Goal: Task Accomplishment & Management: Complete application form

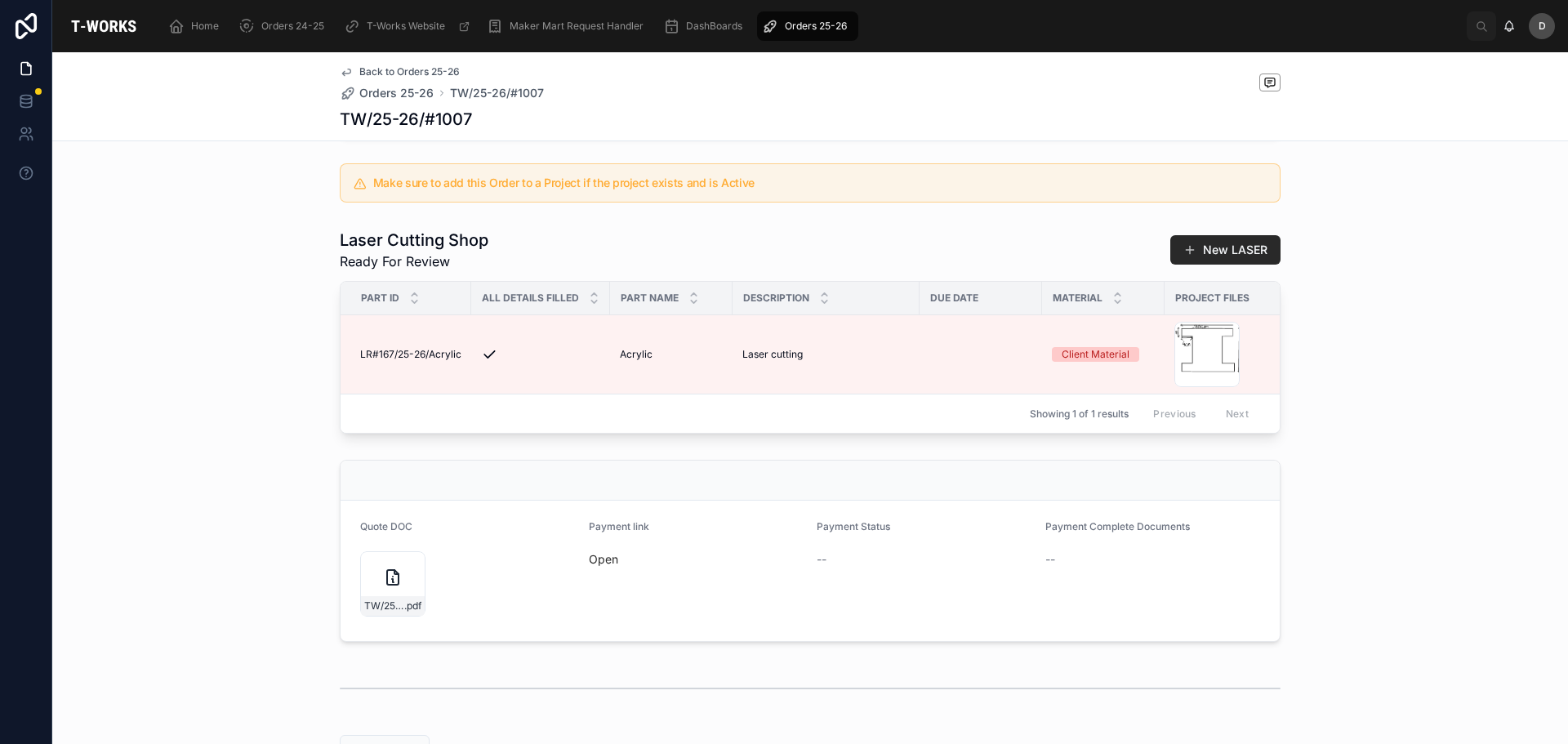
scroll to position [334, 0]
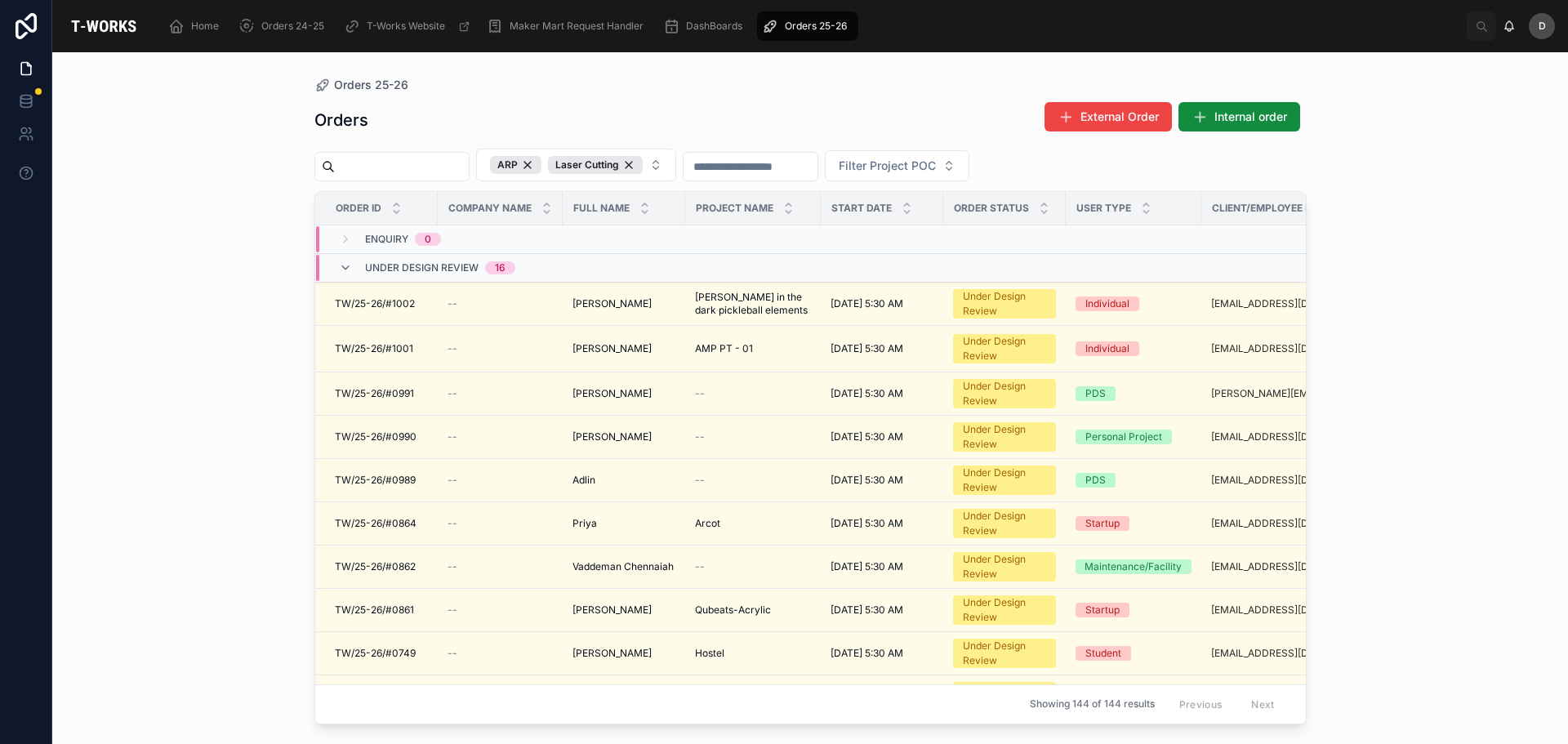
click at [355, 243] on div "Enquiry 0" at bounding box center [390, 239] width 102 height 26
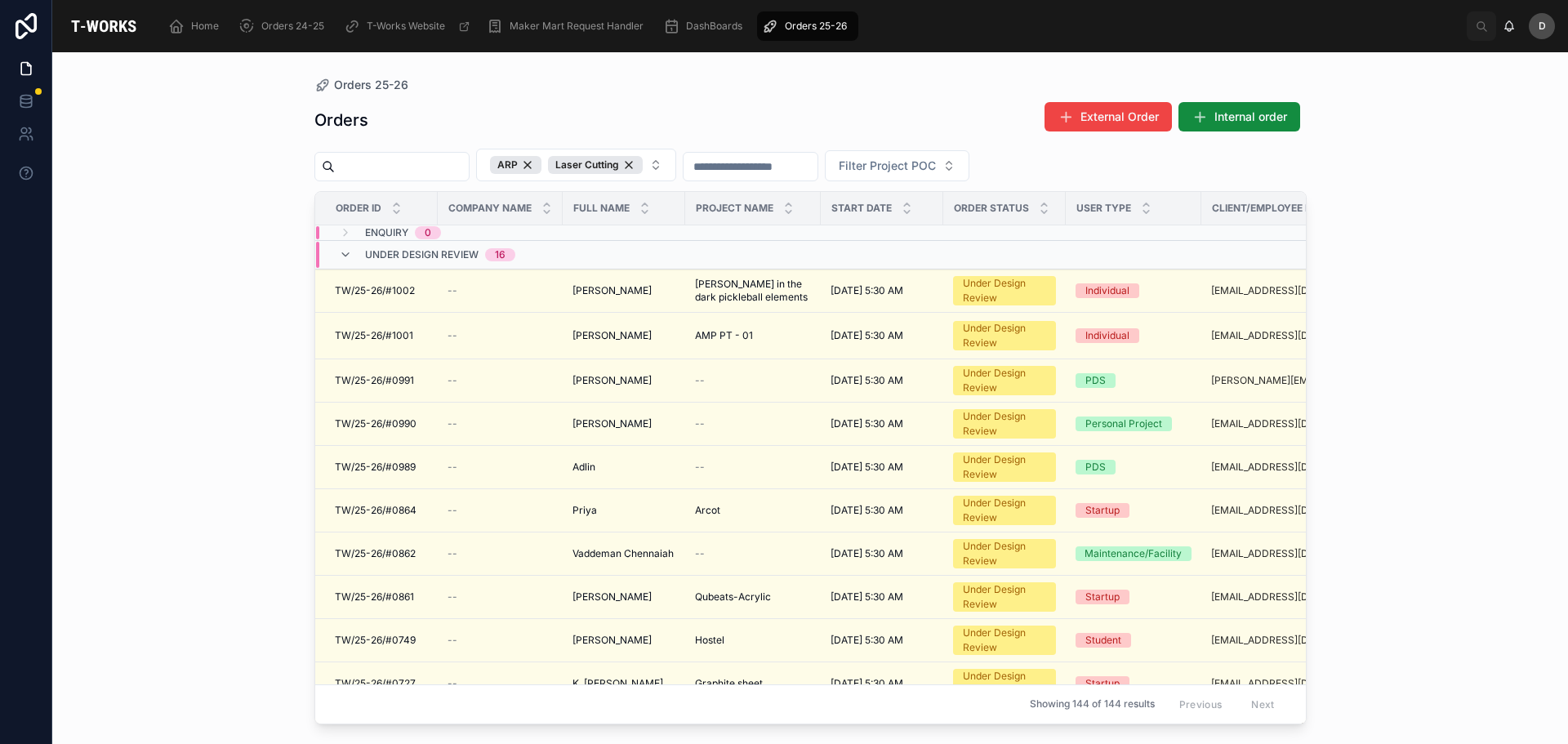
click at [383, 232] on span "Enquiry" at bounding box center [387, 232] width 44 height 13
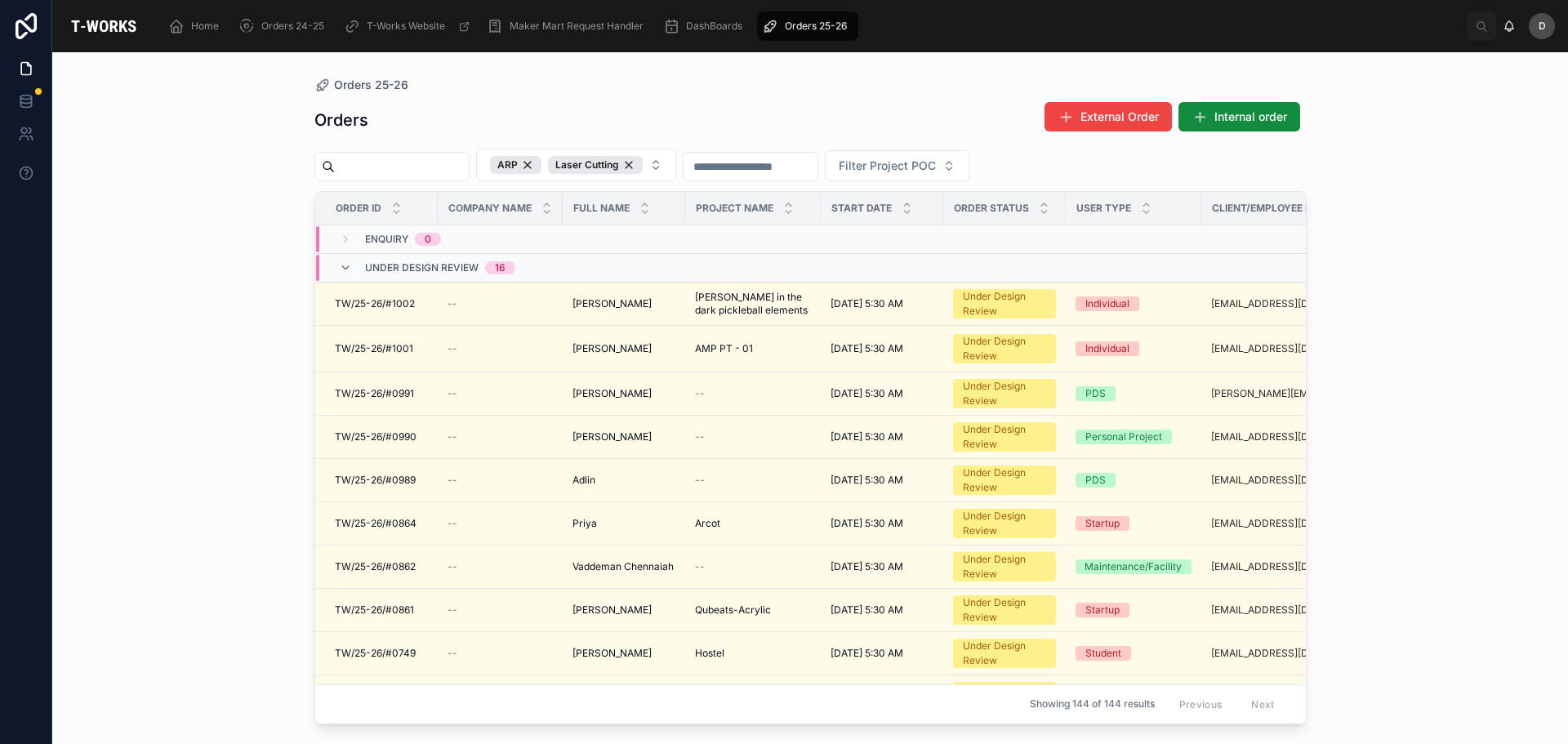
click at [411, 164] on input "text" at bounding box center [401, 166] width 134 height 23
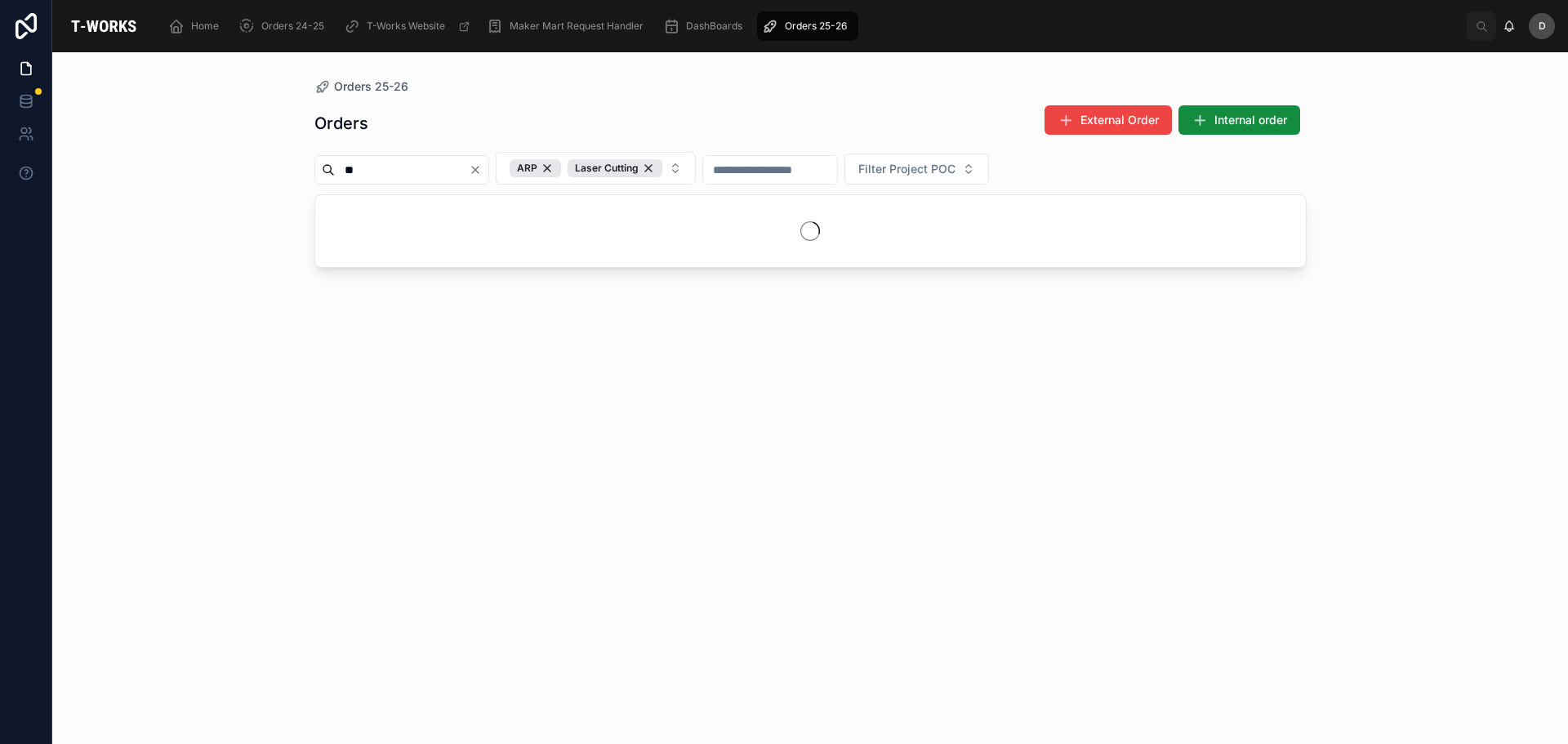
type input "*"
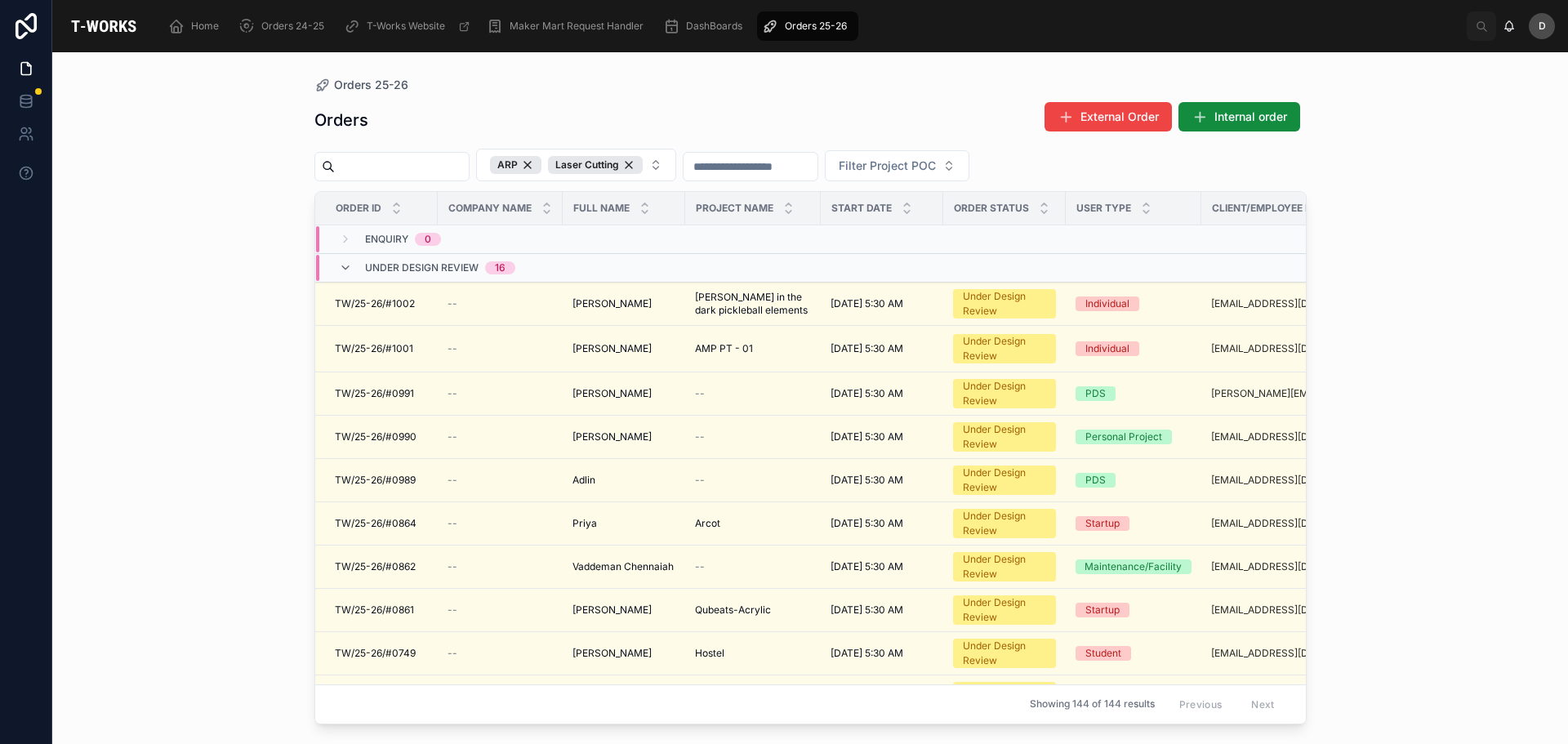
click at [126, 538] on div "Orders 25-26 Orders External Order Internal order ARP Laser Cutting Filter Proj…" at bounding box center [810, 398] width 1515 height 691
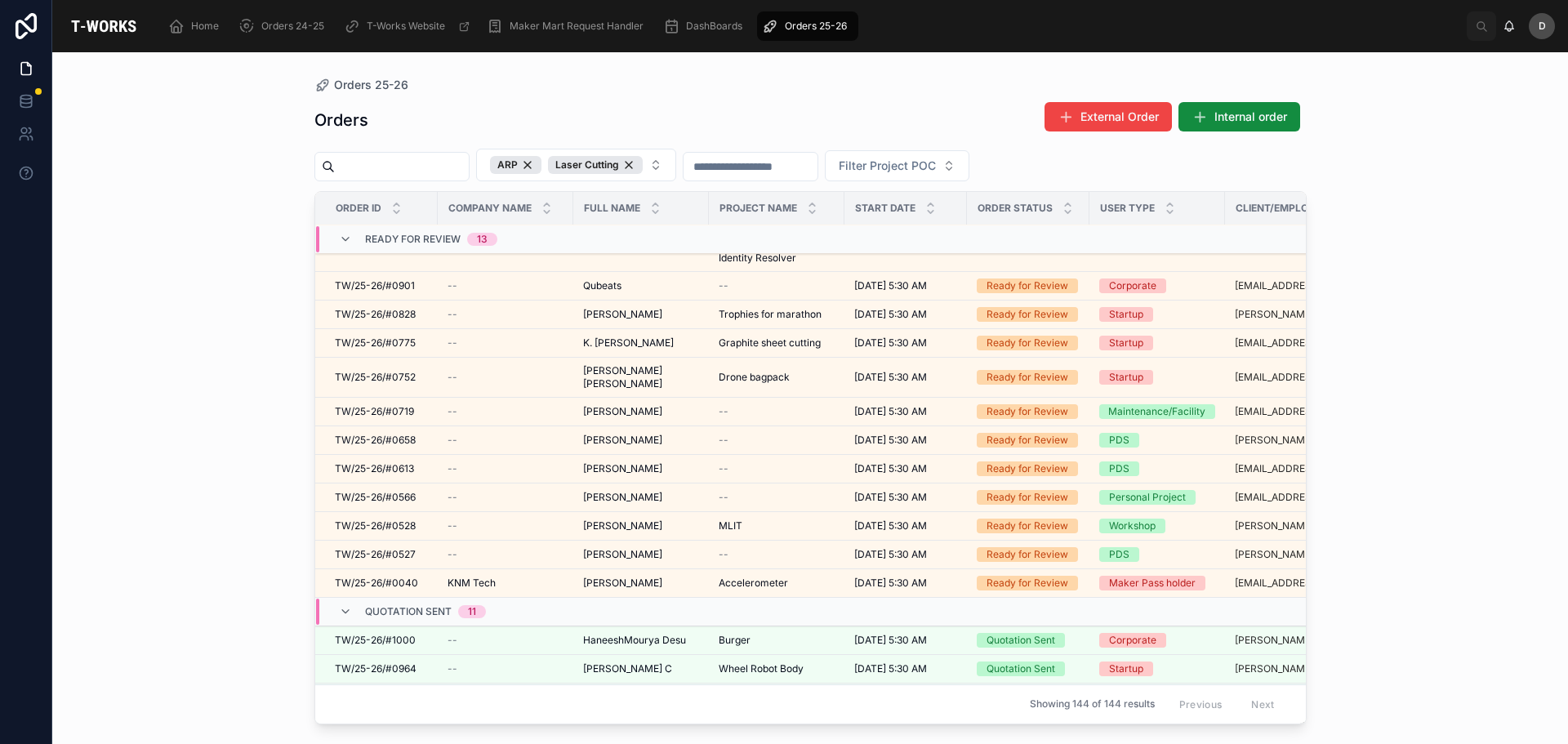
scroll to position [996, 0]
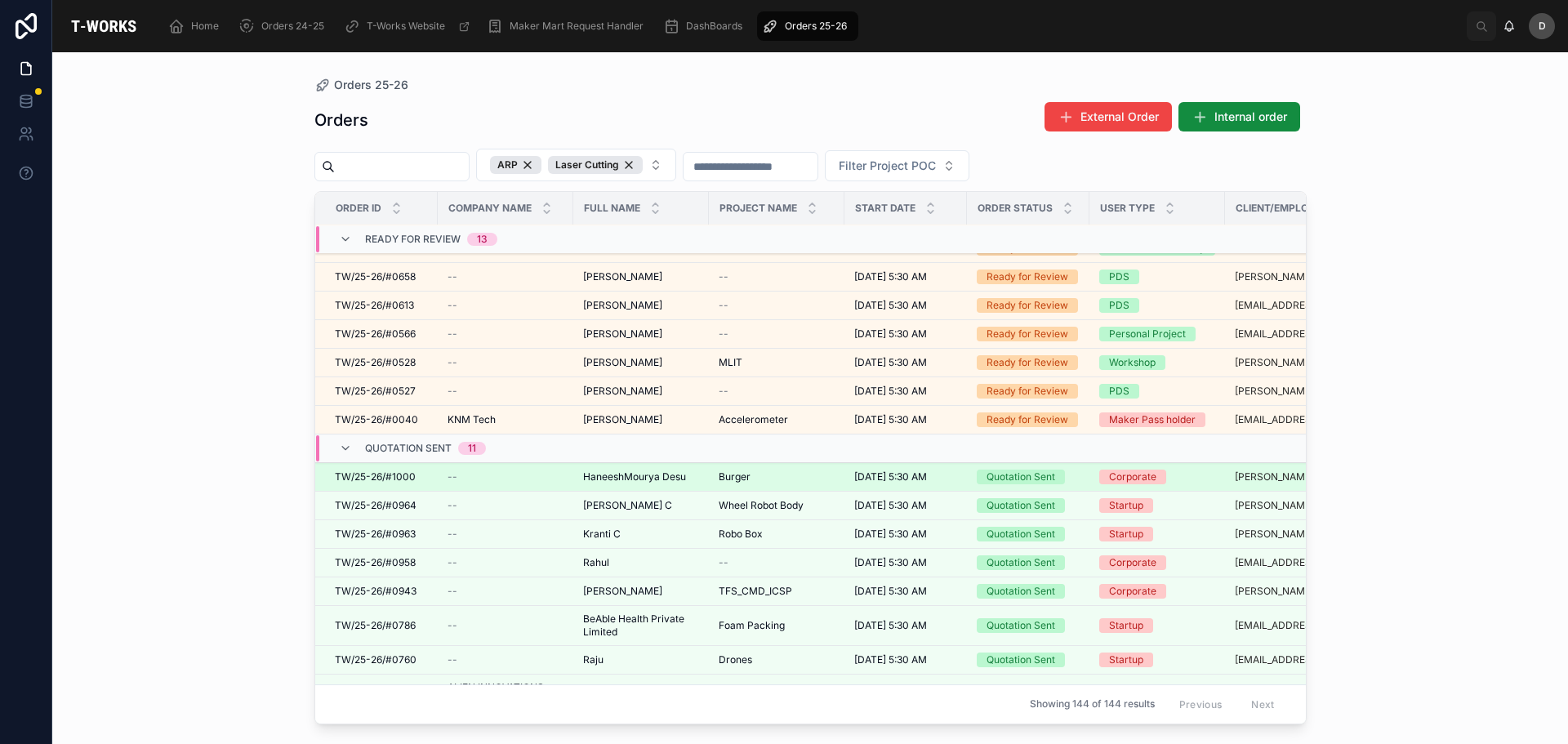
click at [674, 470] on span "HaneeshMourya Desu" at bounding box center [635, 476] width 103 height 13
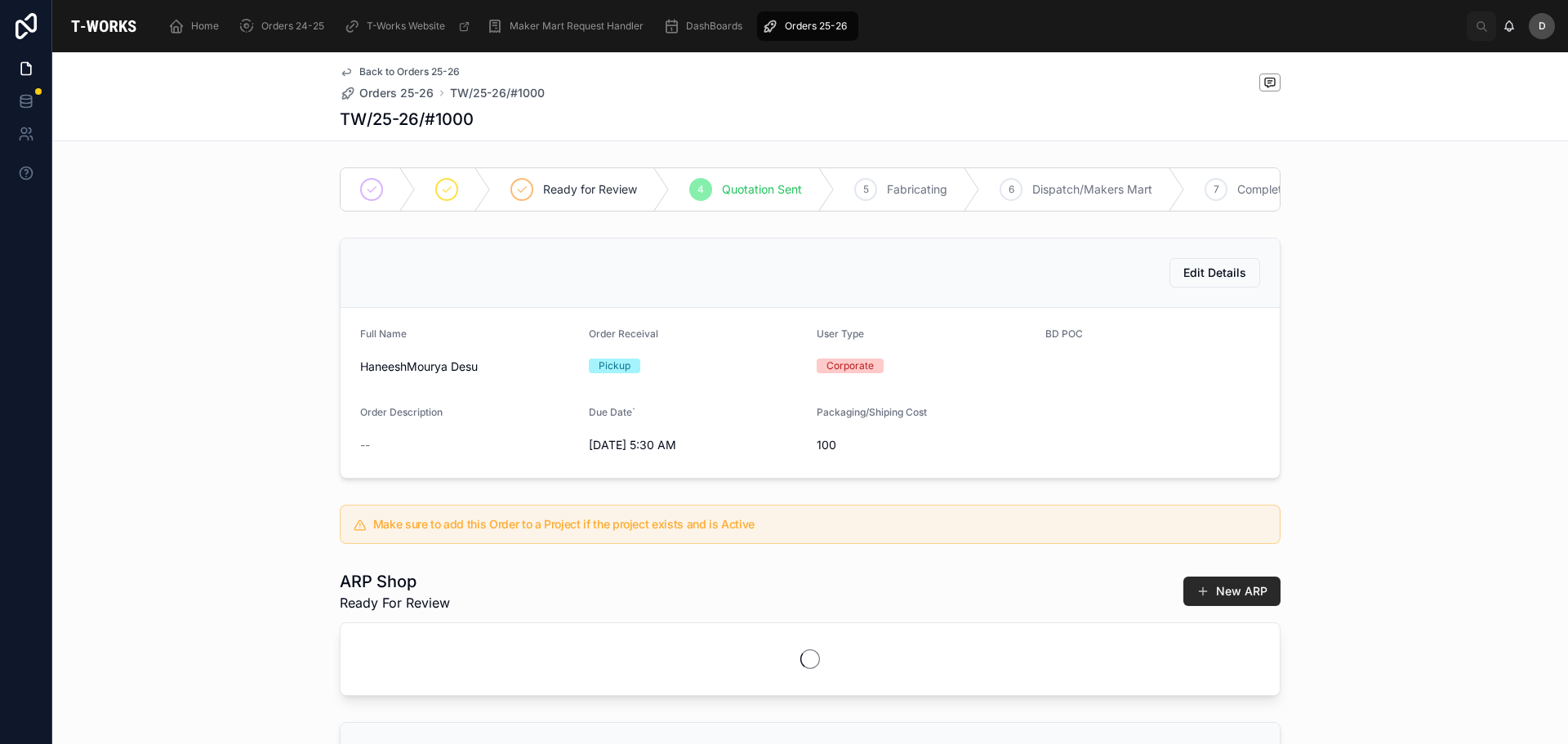
scroll to position [245, 0]
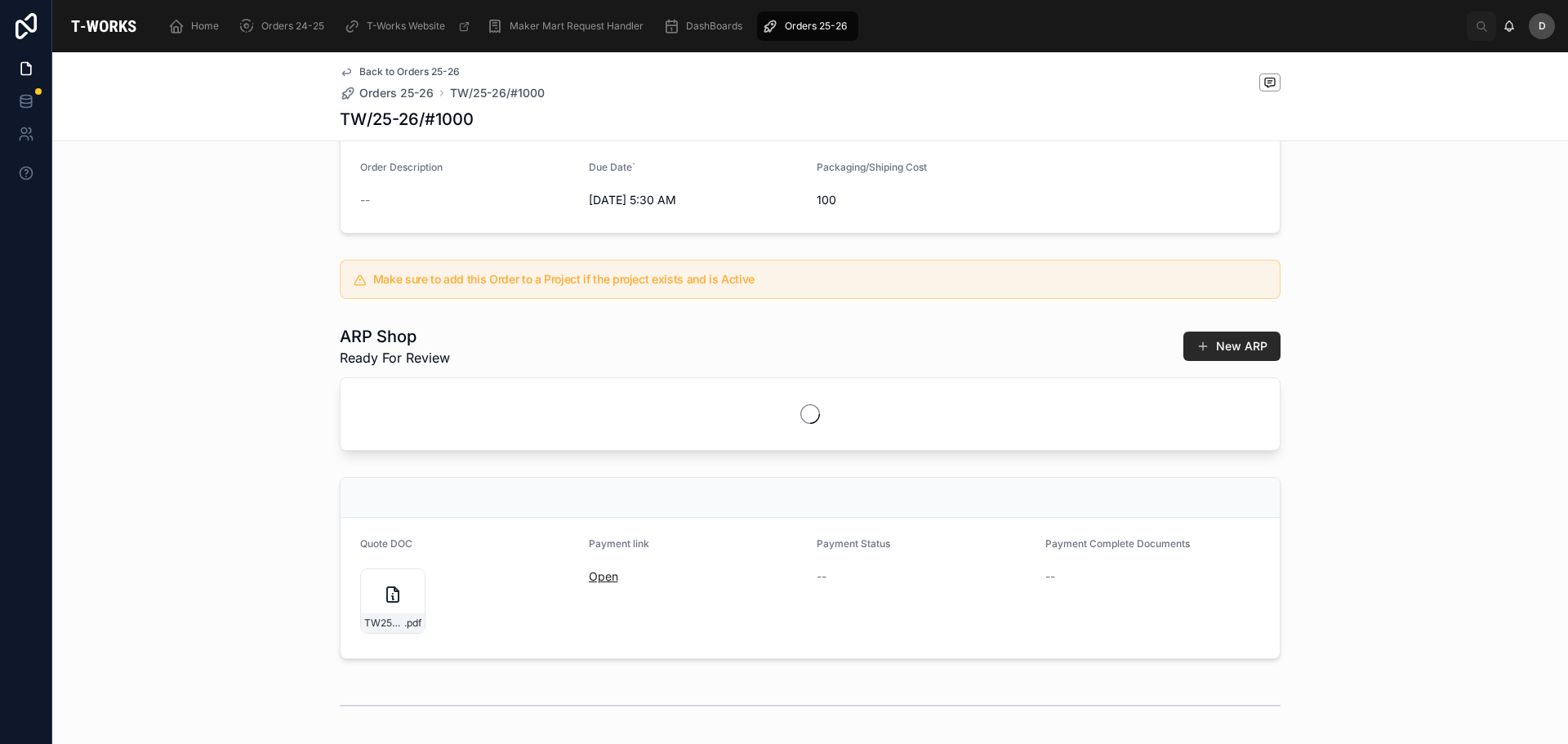
click at [594, 583] on link "Open" at bounding box center [604, 576] width 30 height 14
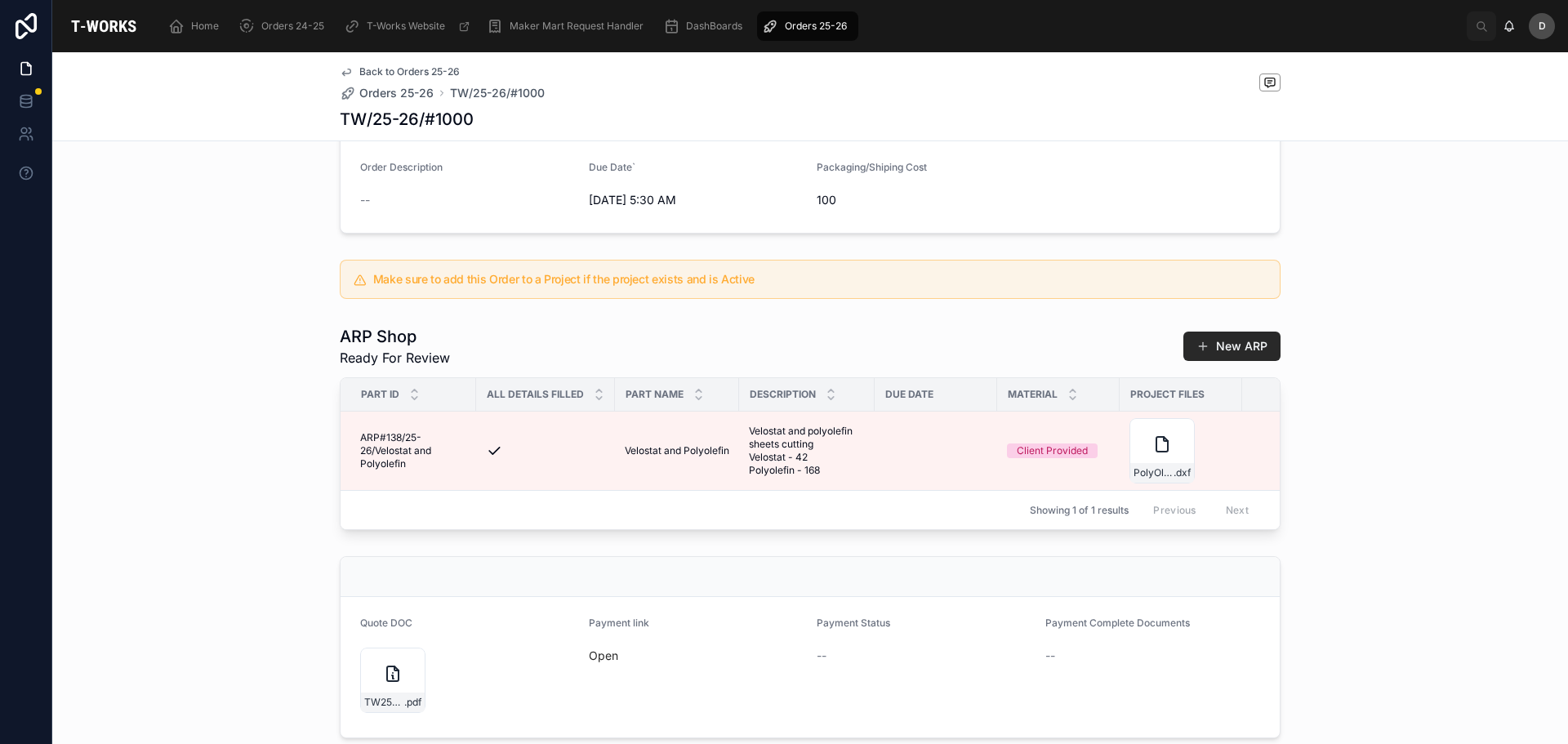
click at [830, 17] on div "Orders 25-26" at bounding box center [808, 26] width 91 height 26
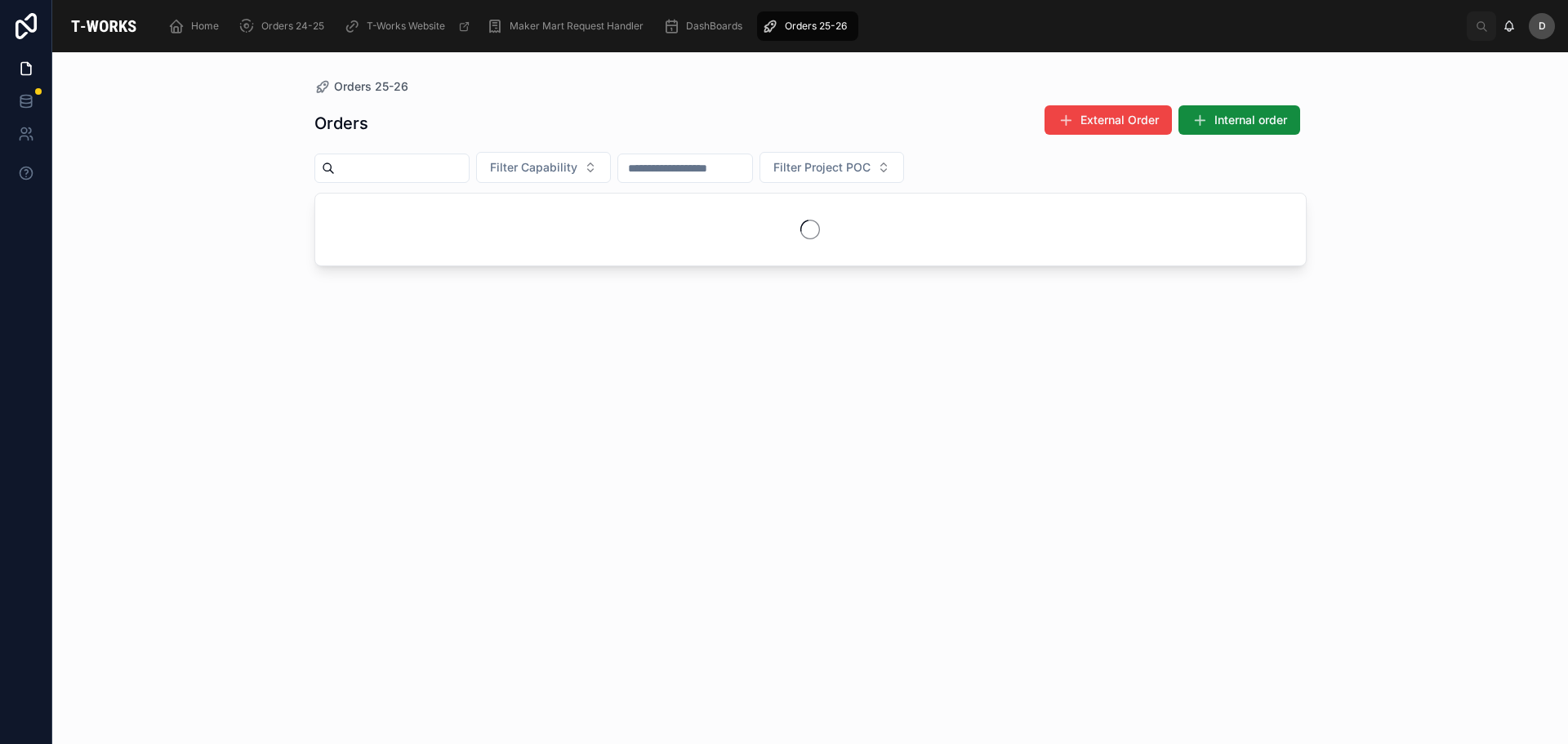
click at [451, 177] on input "text" at bounding box center [401, 168] width 134 height 23
click at [811, 16] on div "Orders 25-26" at bounding box center [808, 26] width 91 height 26
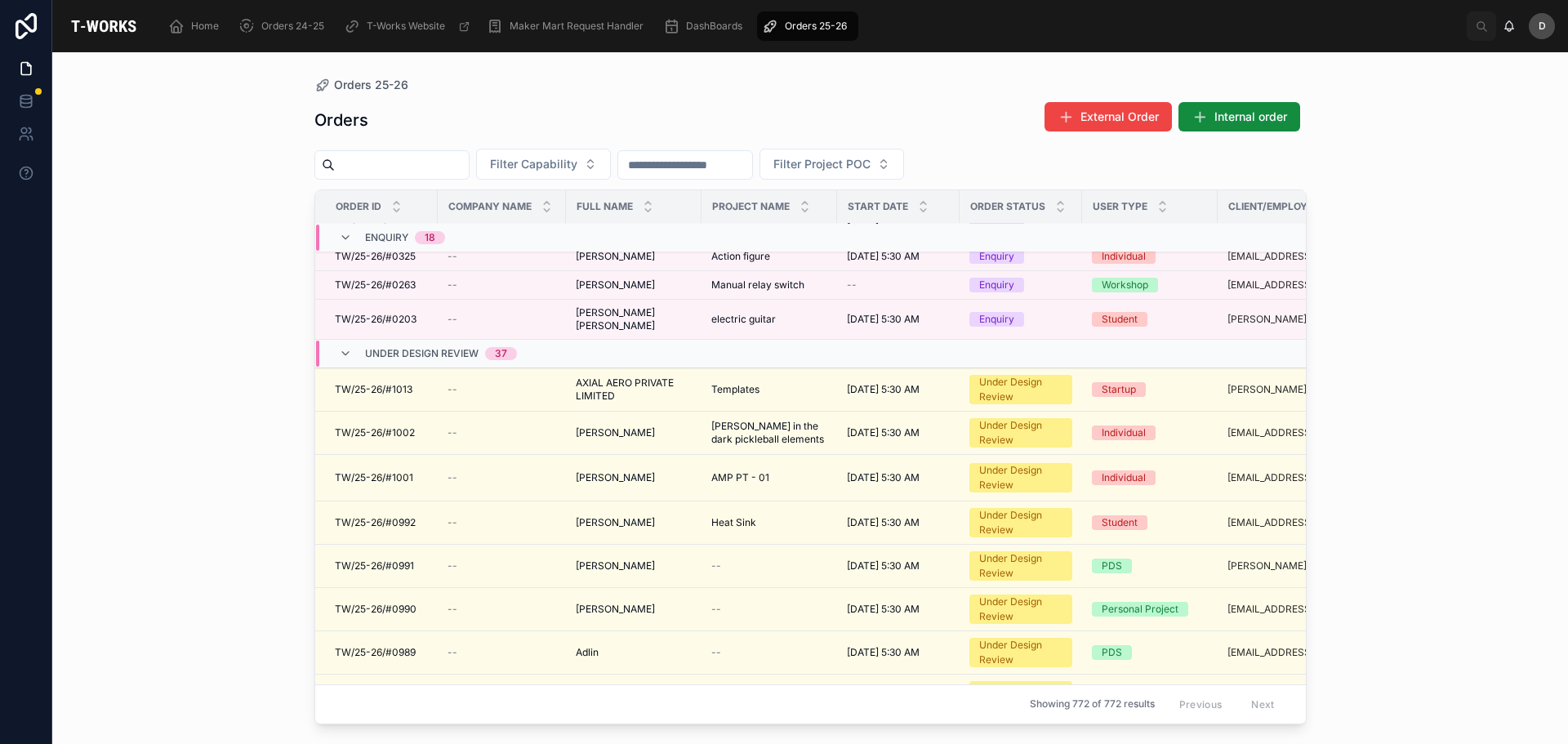
scroll to position [350, 0]
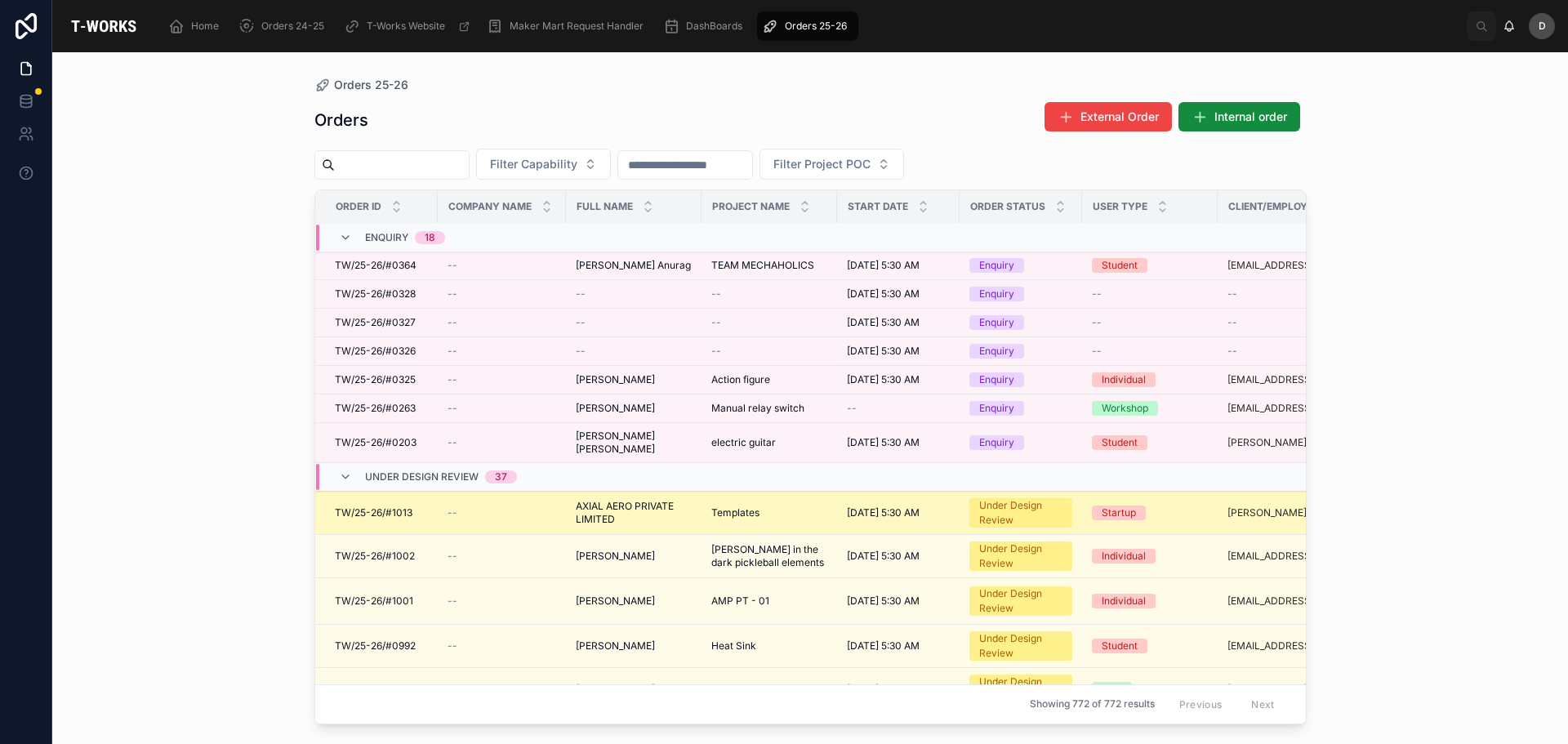
click at [757, 507] on span "Templates" at bounding box center [735, 513] width 48 height 13
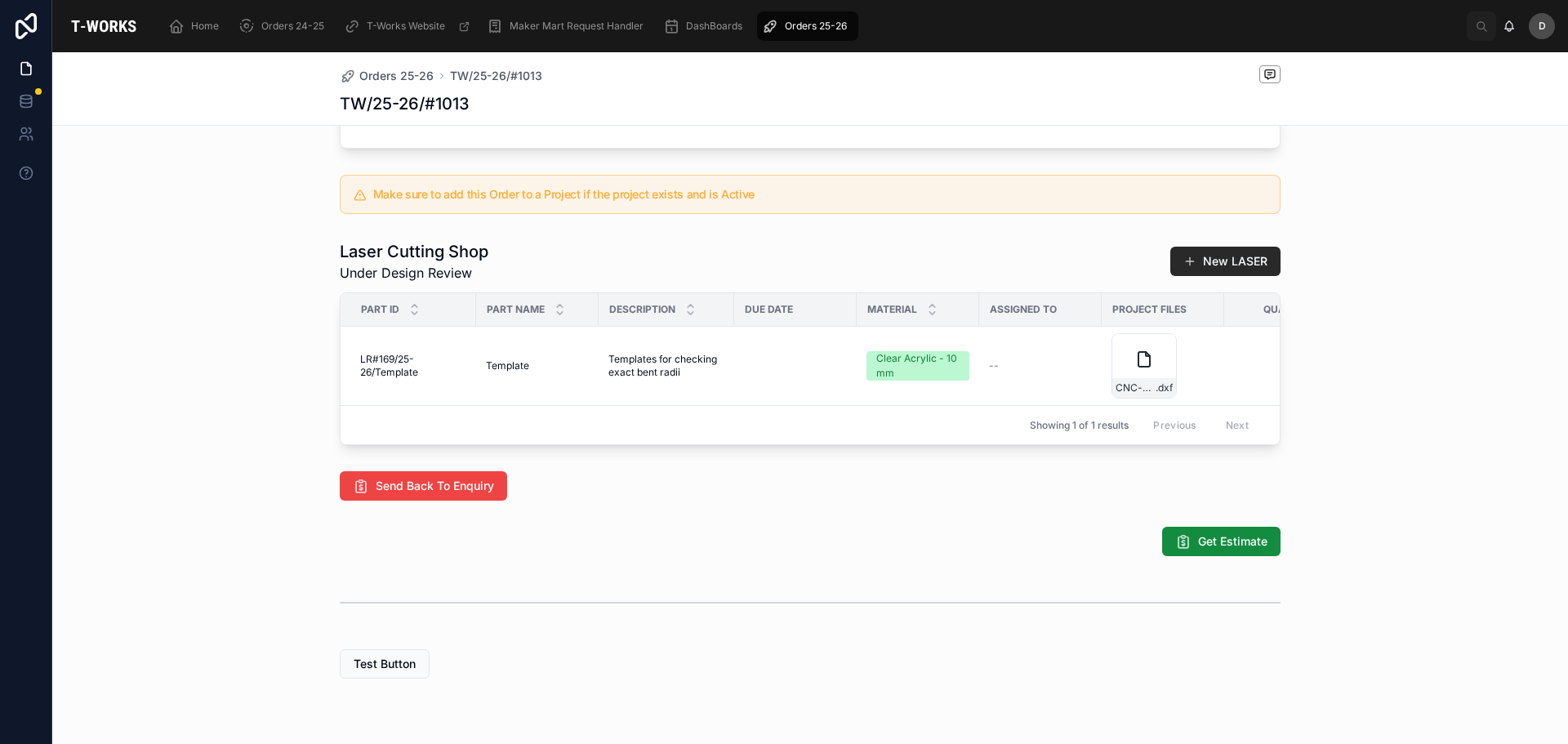
scroll to position [0, 828]
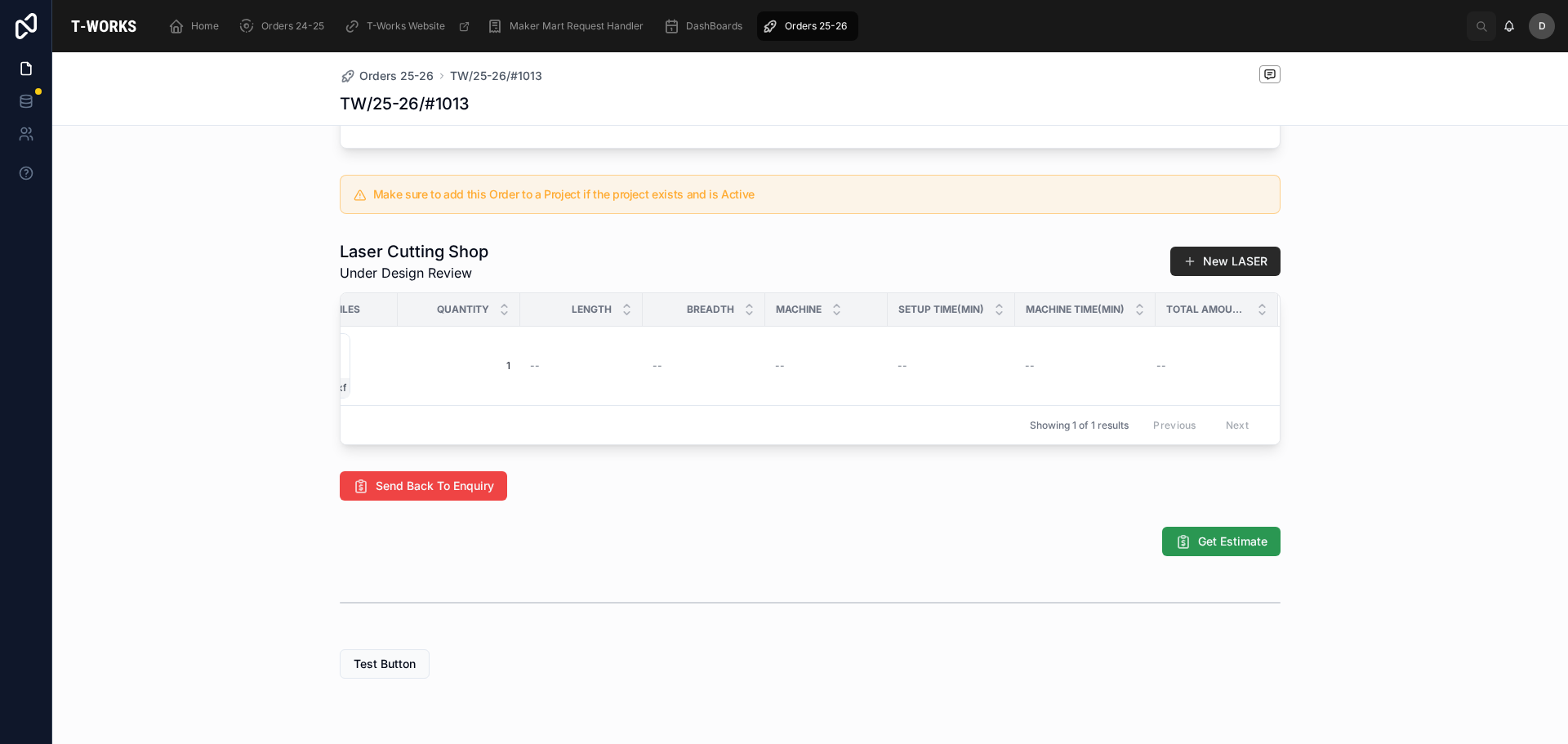
click at [1226, 549] on span "Get Estimate" at bounding box center [1233, 541] width 70 height 16
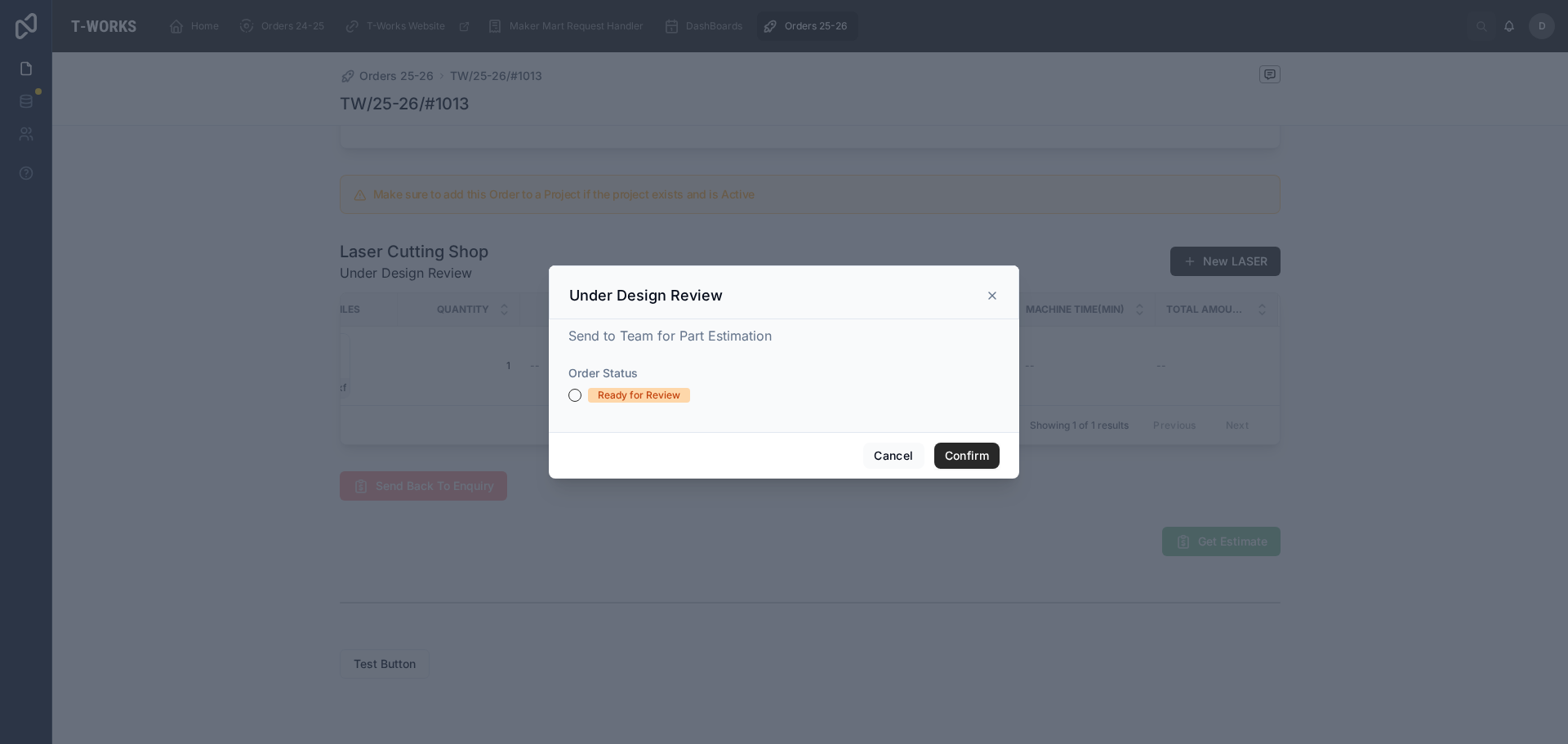
click at [626, 394] on div "Ready for Review" at bounding box center [639, 394] width 82 height 15
click at [581, 394] on button "Ready for Review" at bounding box center [574, 394] width 13 height 13
click at [956, 451] on button "Confirm" at bounding box center [967, 455] width 66 height 26
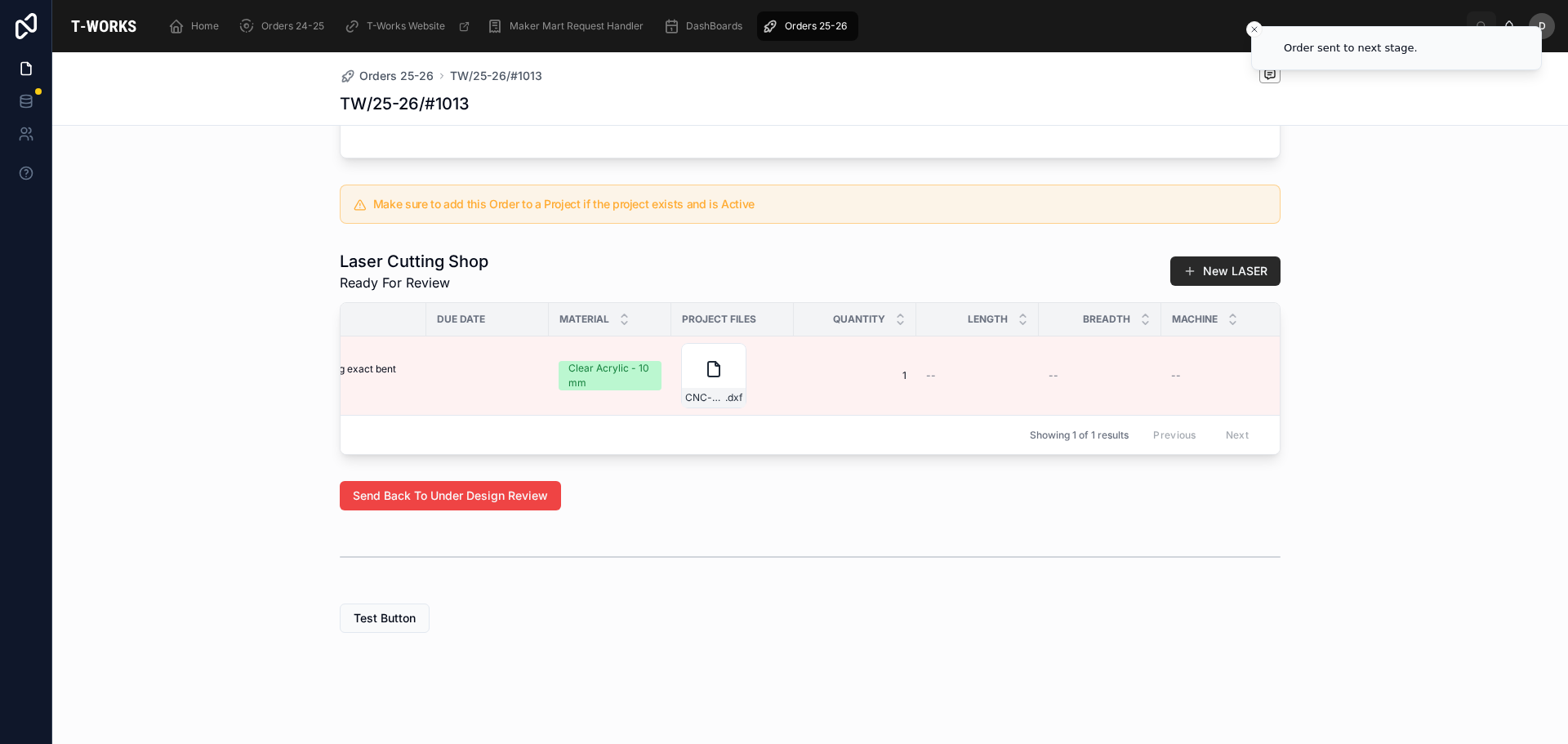
scroll to position [0, 907]
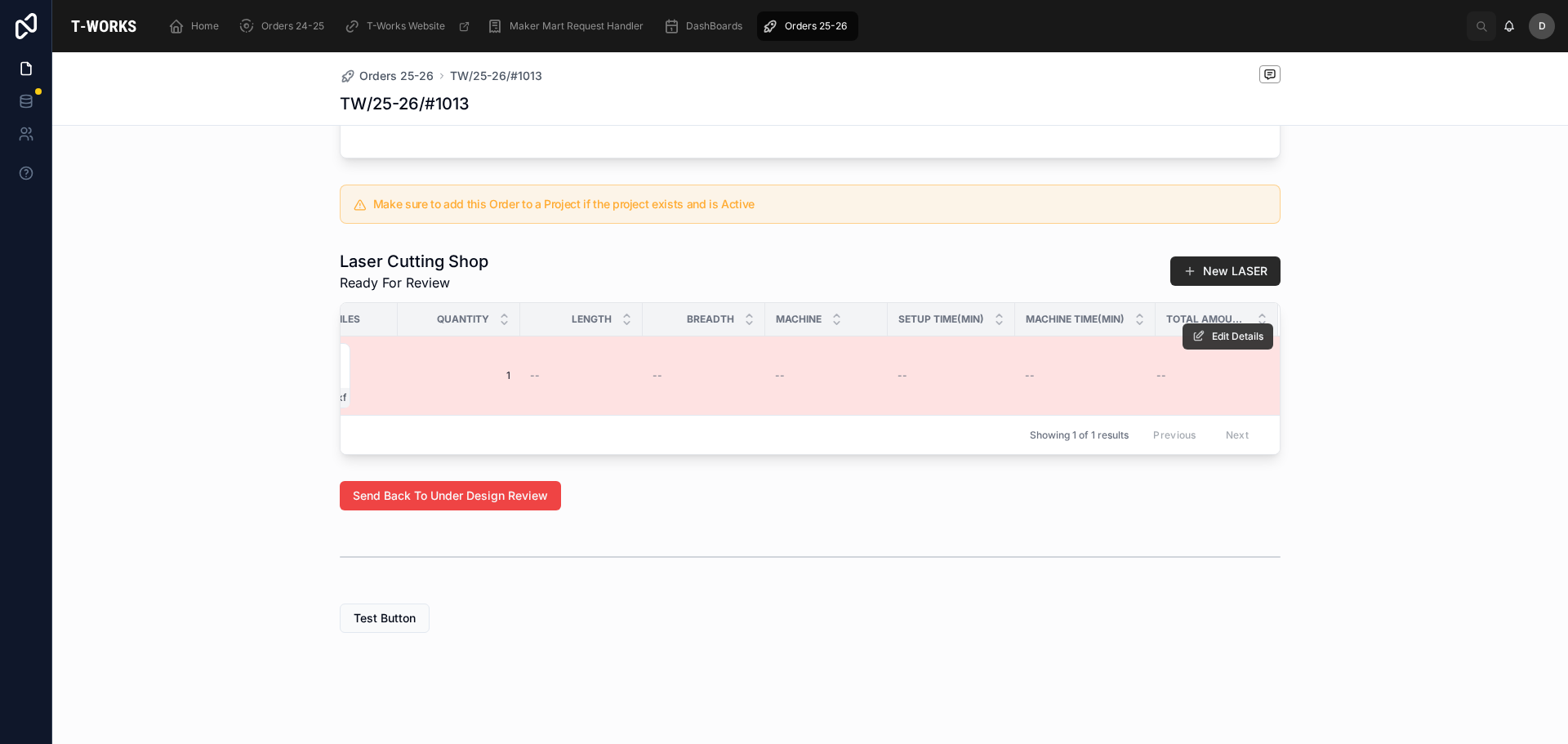
click at [1214, 343] on span "Edit Details" at bounding box center [1238, 336] width 52 height 13
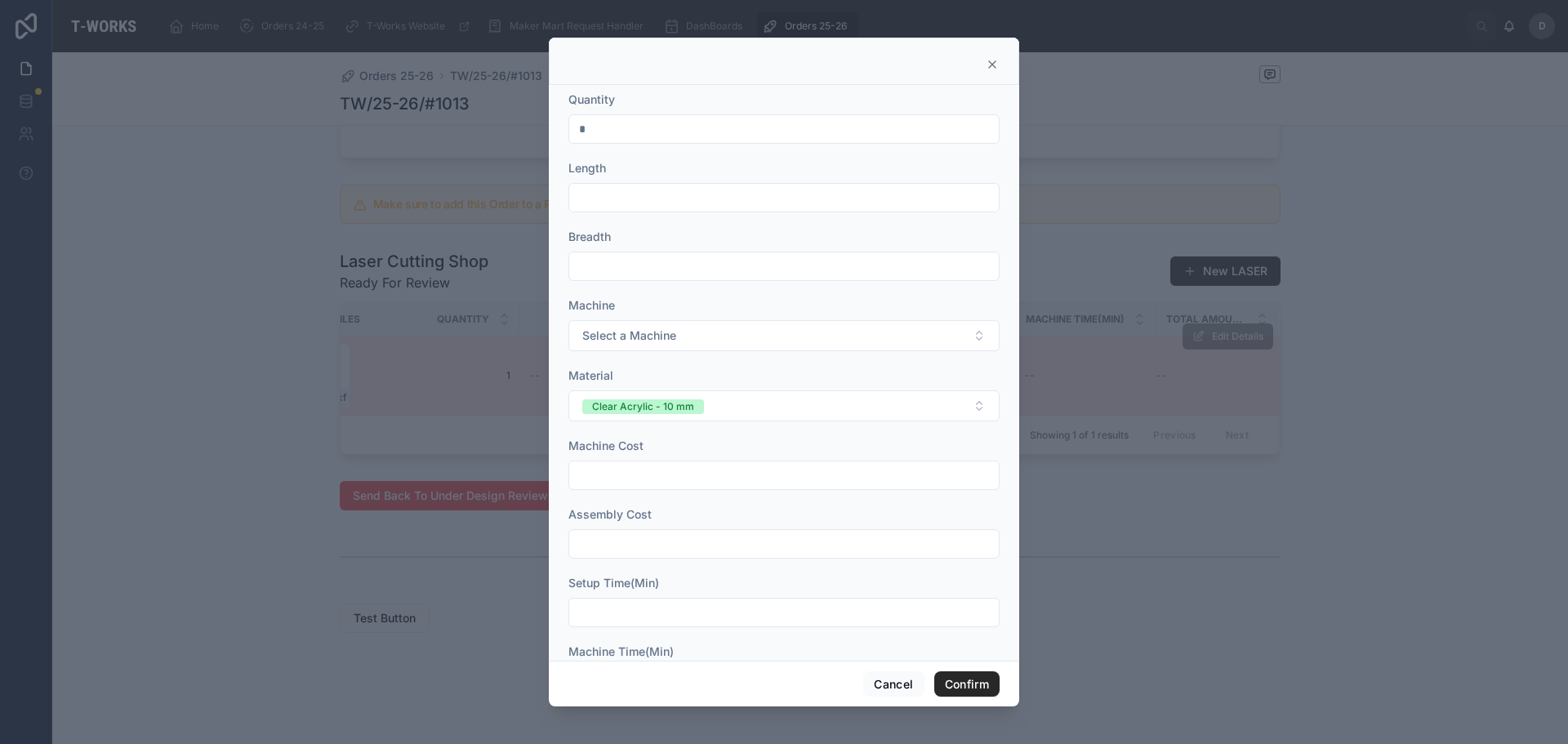
click at [724, 130] on input "*" at bounding box center [784, 128] width 429 height 23
click at [621, 204] on input "text" at bounding box center [784, 197] width 429 height 23
type input "******"
click at [799, 275] on input "text" at bounding box center [784, 265] width 429 height 23
type input "******"
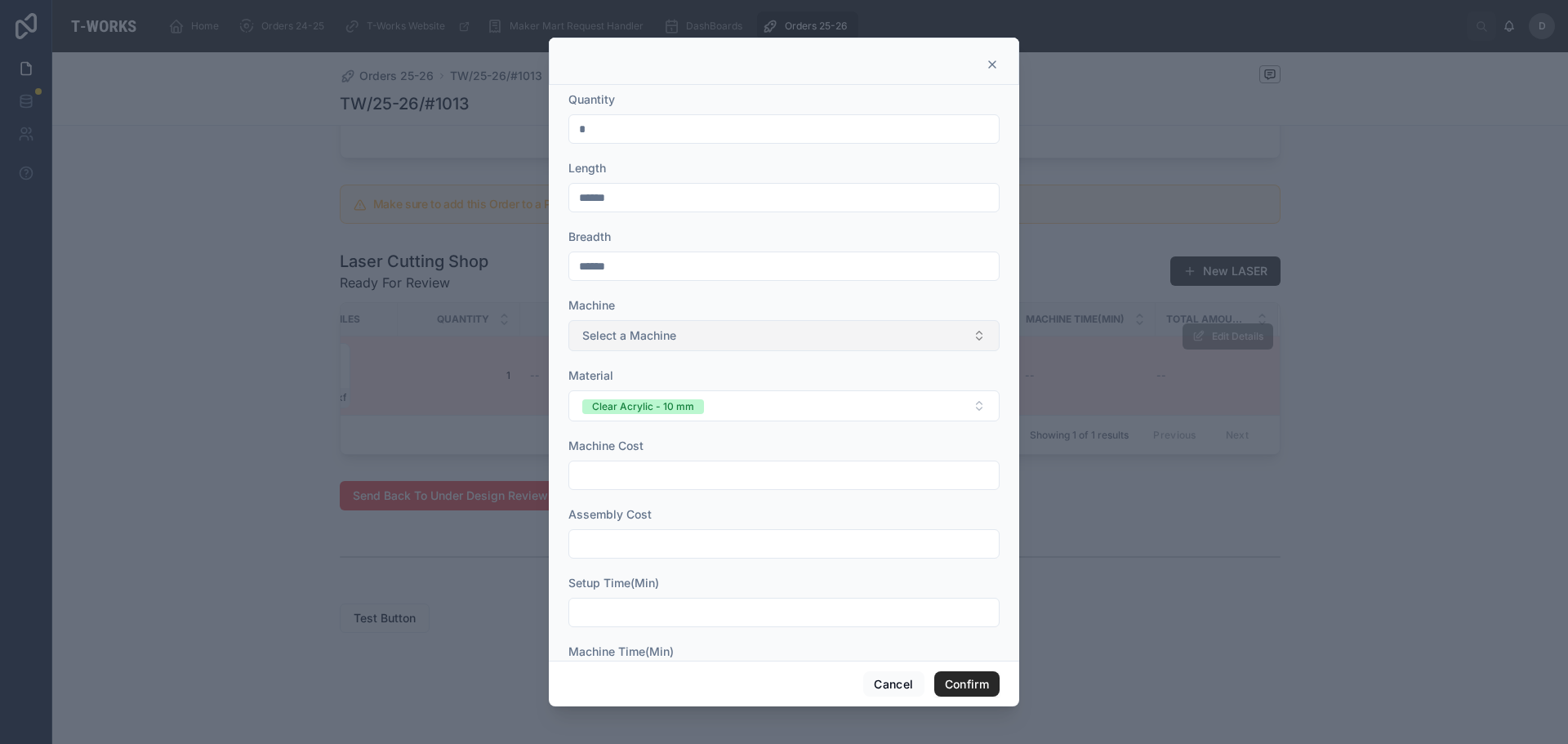
click at [759, 346] on button "Select a Machine" at bounding box center [784, 335] width 431 height 31
click at [627, 405] on div "Sill" at bounding box center [777, 400] width 410 height 25
click at [691, 479] on input "text" at bounding box center [784, 475] width 429 height 23
type input "*"
click at [664, 547] on input "text" at bounding box center [784, 543] width 429 height 23
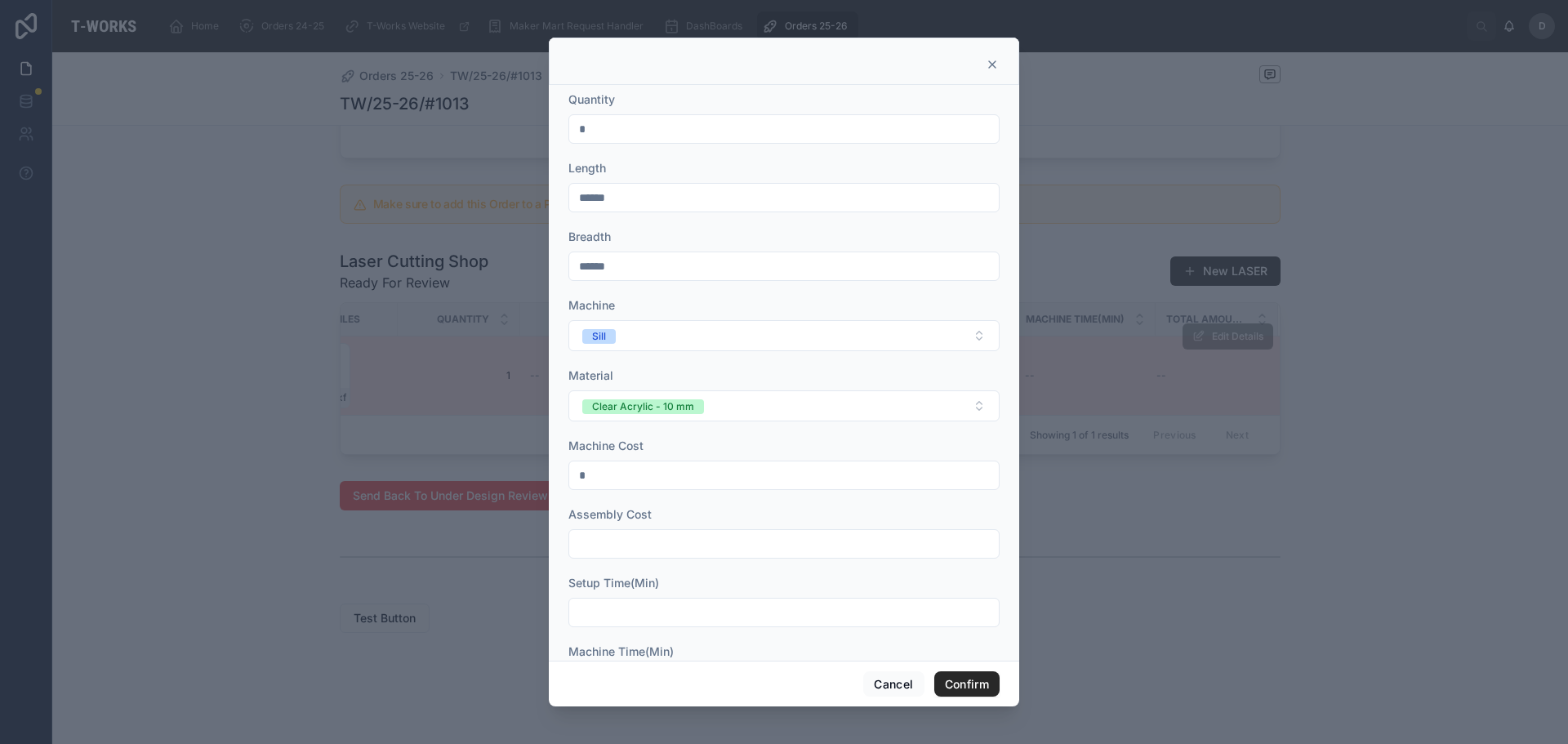
type input "*"
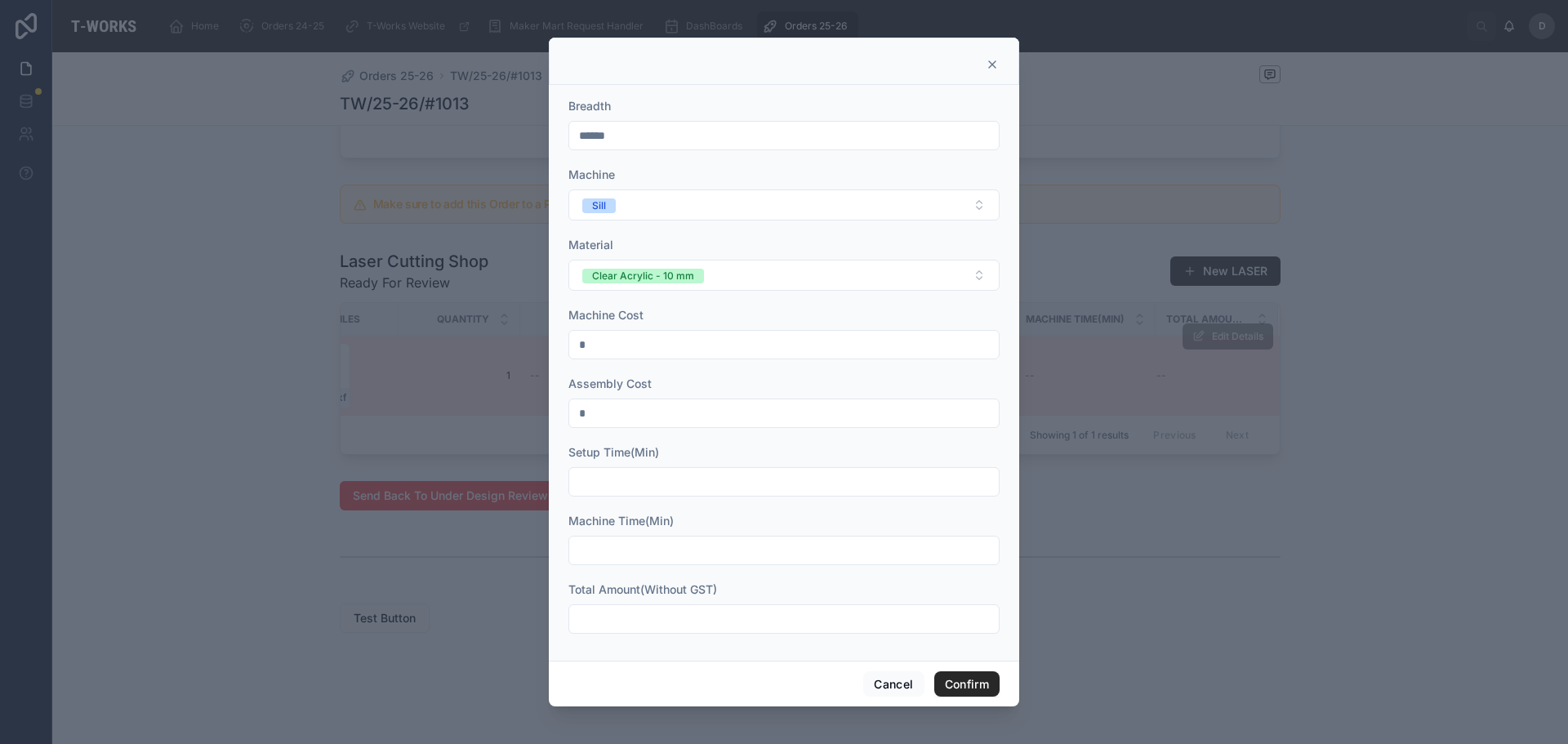
scroll to position [133, 0]
click at [645, 472] on input "text" at bounding box center [784, 479] width 429 height 23
click at [658, 485] on input "text" at bounding box center [784, 479] width 429 height 23
type input "**"
click at [636, 537] on input "text" at bounding box center [784, 547] width 429 height 23
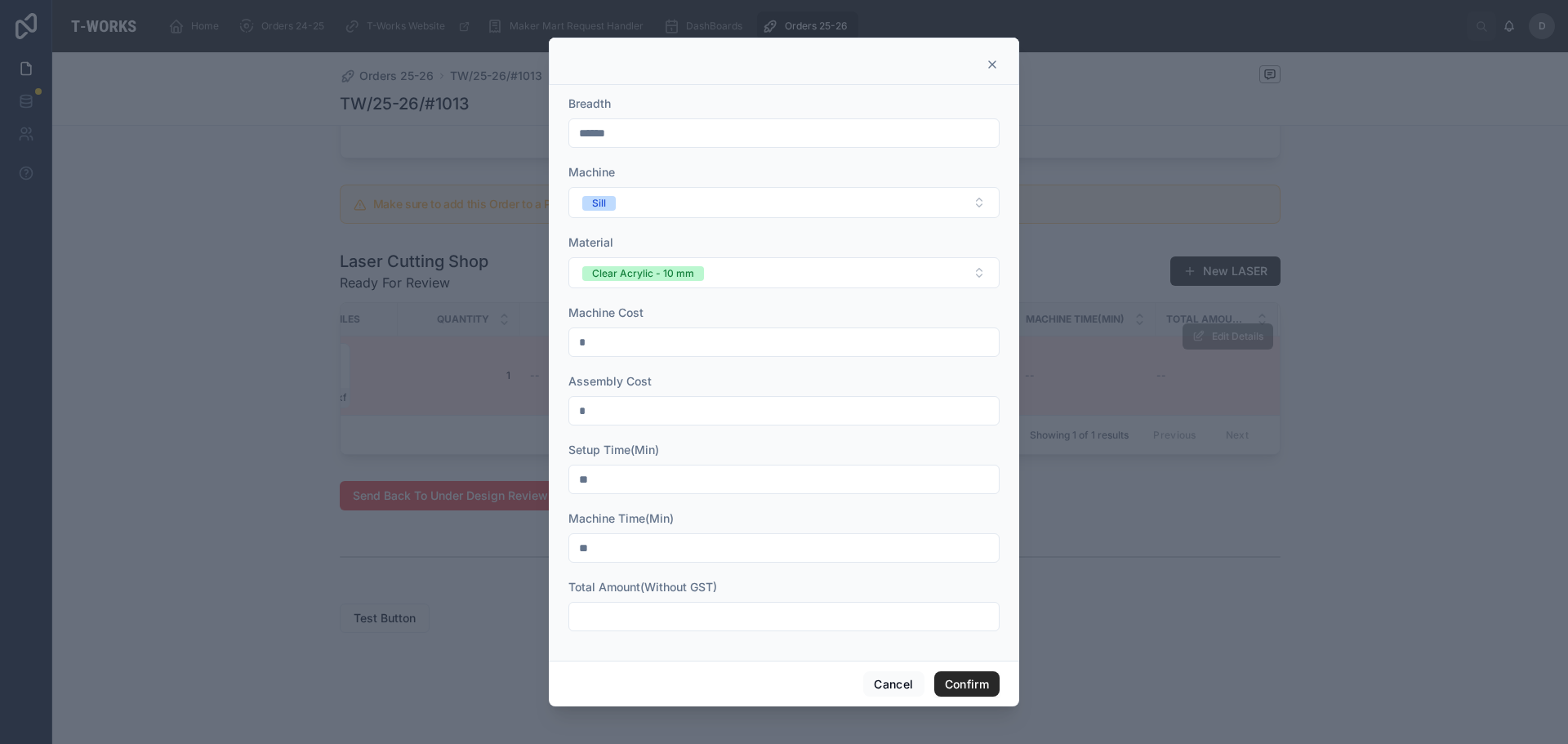
type input "**"
click at [689, 614] on input "text" at bounding box center [784, 616] width 429 height 23
type input "****"
type input "********"
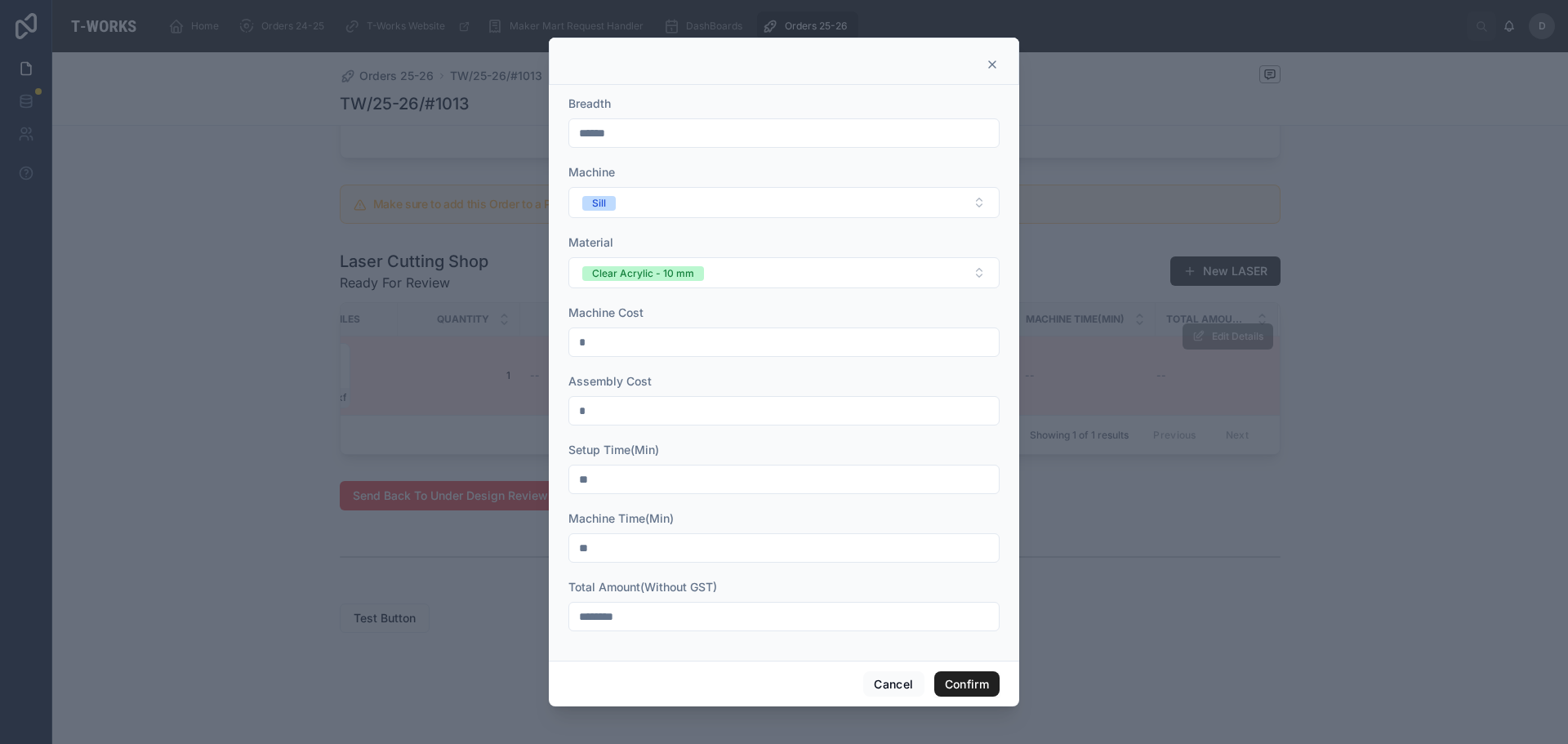
click at [970, 676] on button "Confirm" at bounding box center [967, 684] width 66 height 26
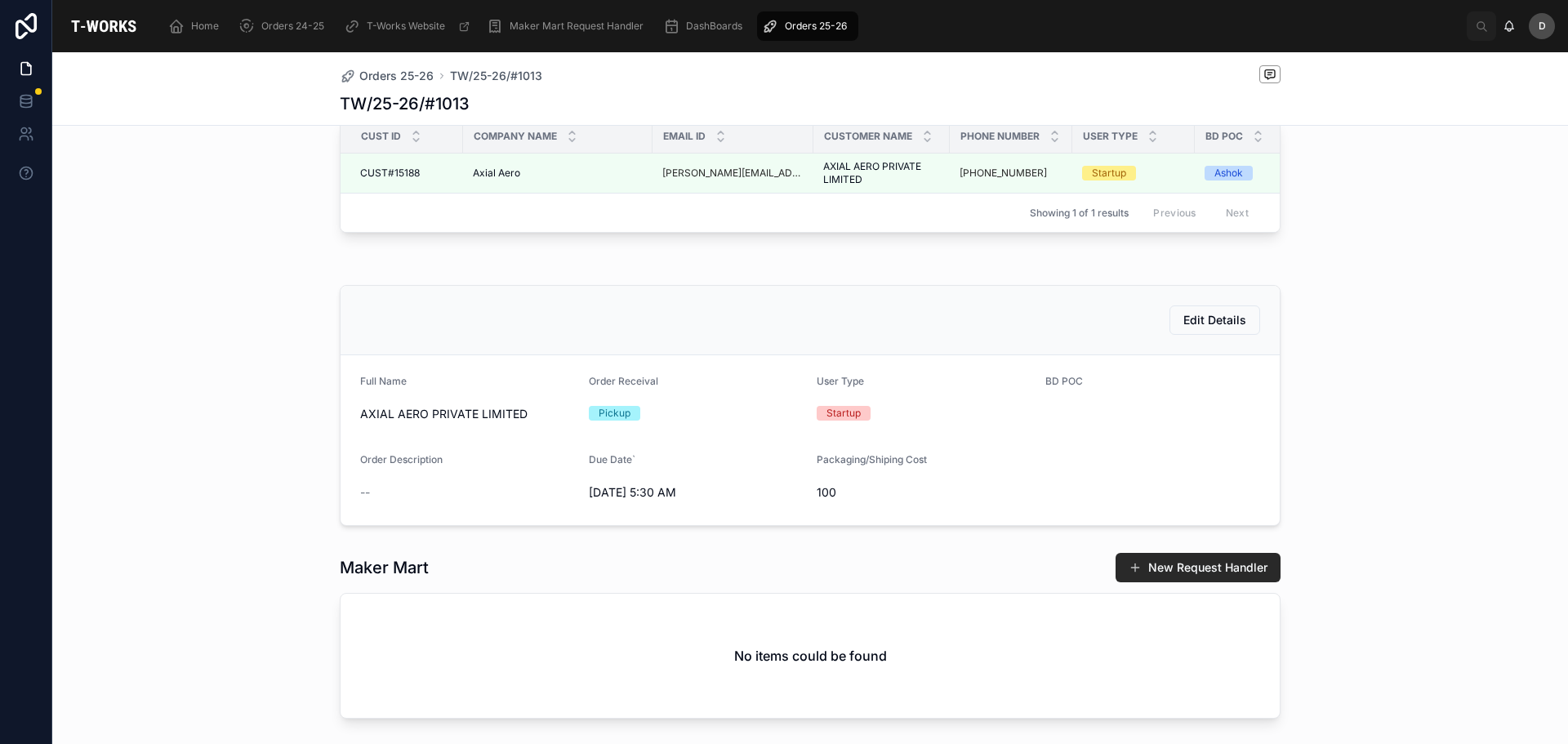
scroll to position [134, 0]
click at [1223, 337] on button "Edit Details" at bounding box center [1214, 322] width 90 height 30
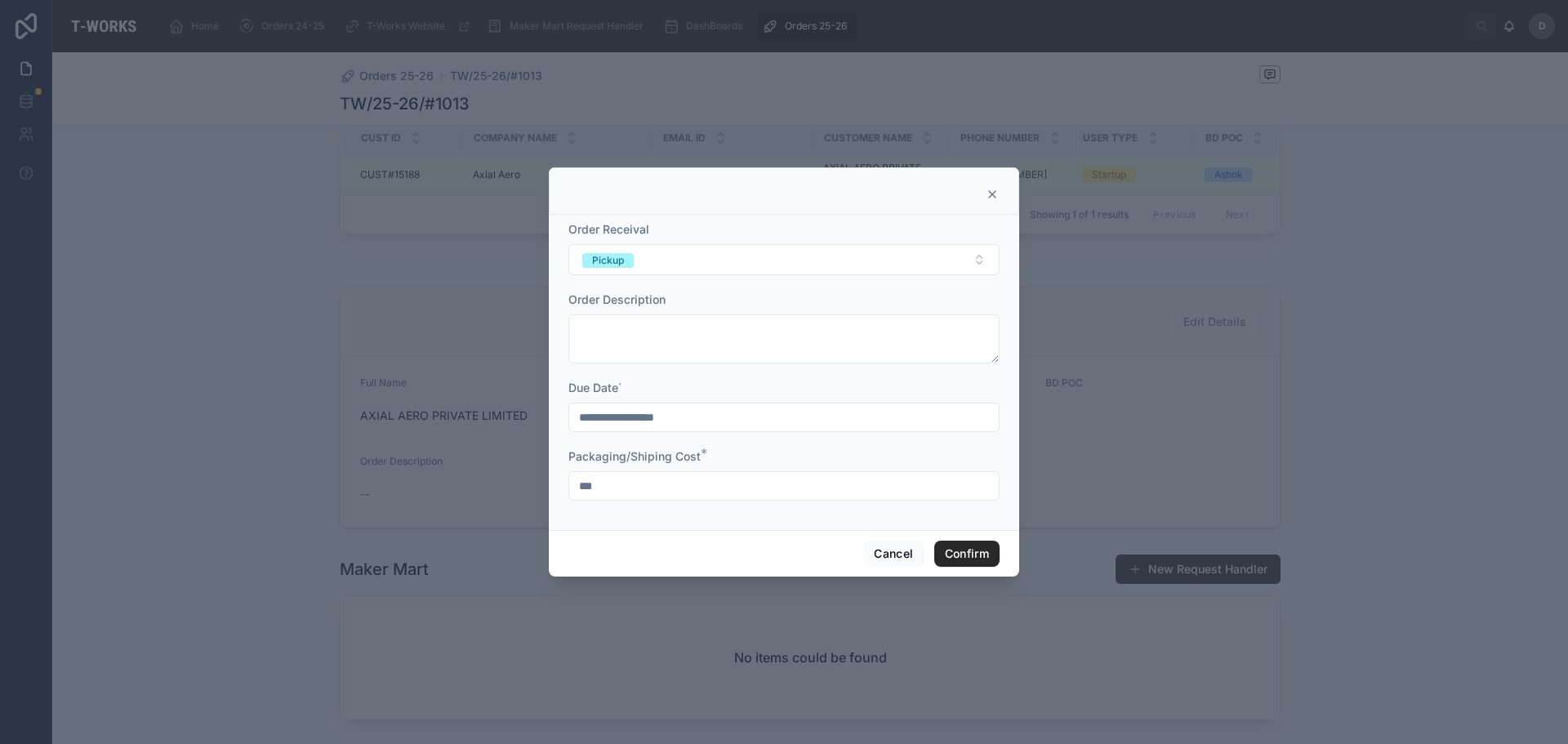
drag, startPoint x: 712, startPoint y: 488, endPoint x: 172, endPoint y: 484, distance: 540.0
click at [172, 484] on div "**********" at bounding box center [784, 372] width 1568 height 744
type input "*"
click at [964, 551] on button "Confirm" at bounding box center [967, 553] width 66 height 26
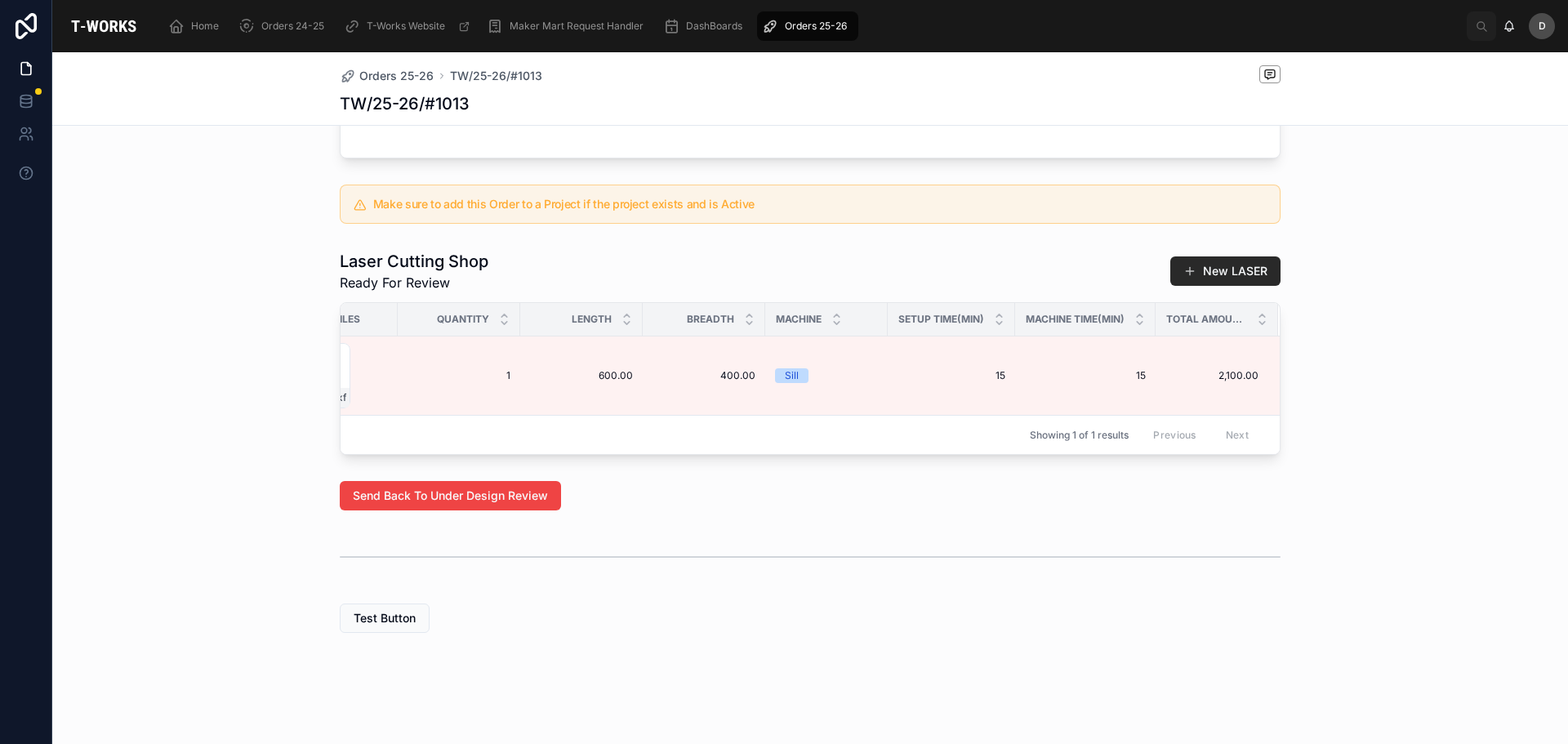
scroll to position [329, 0]
